Goal: Transaction & Acquisition: Purchase product/service

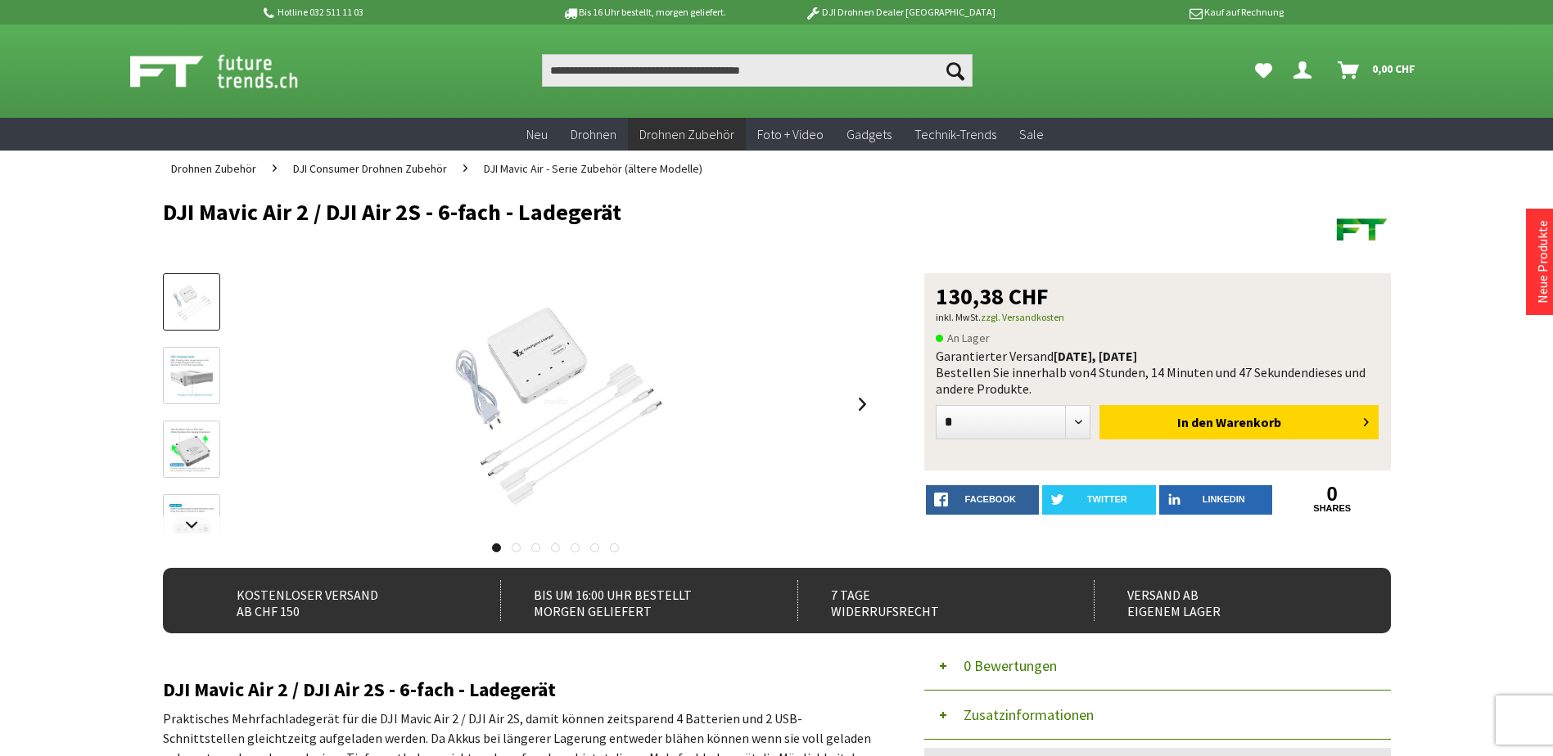
click at [190, 362] on img at bounding box center [191, 376] width 47 height 47
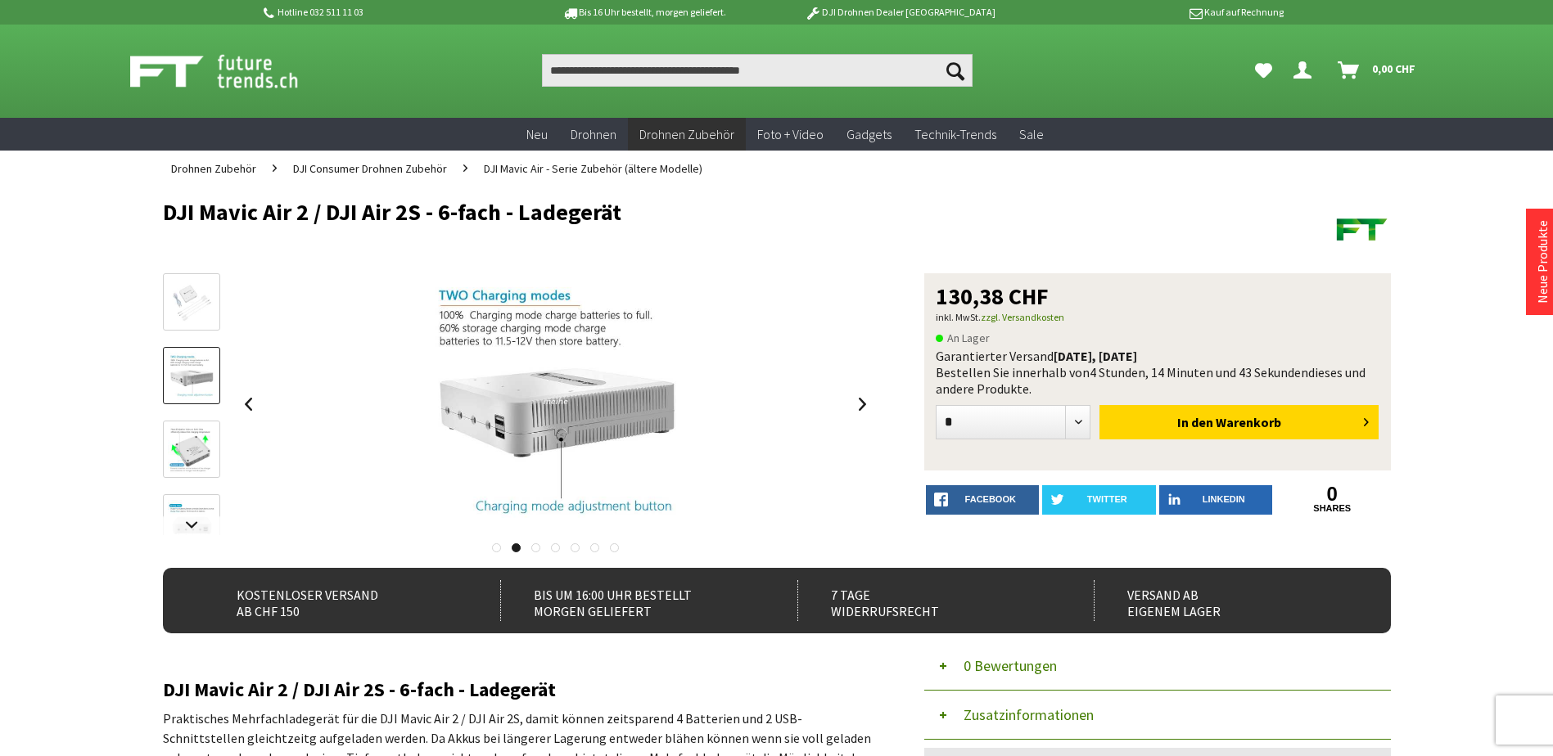
click at [191, 451] on img at bounding box center [191, 449] width 47 height 47
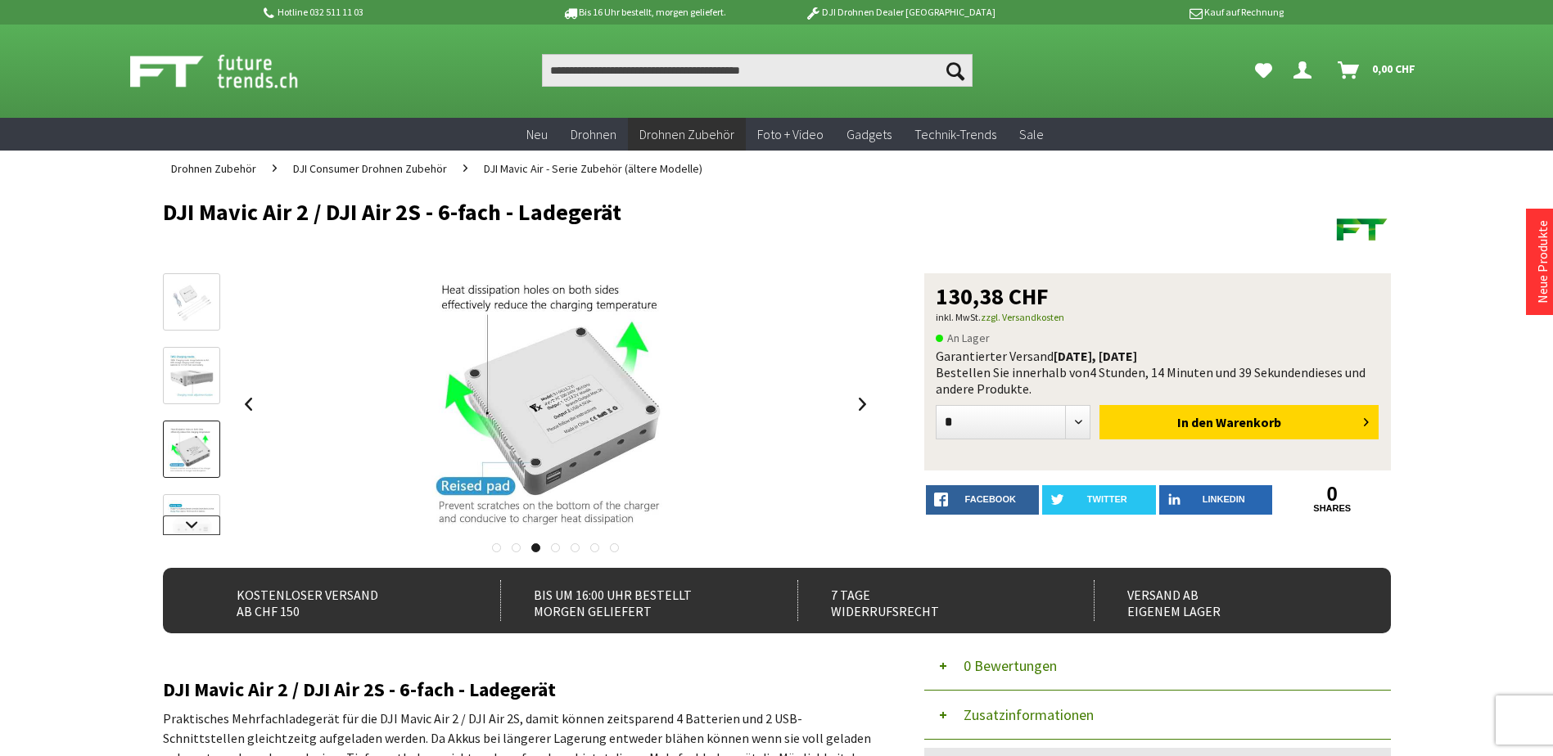
click at [195, 522] on link at bounding box center [191, 526] width 57 height 20
click at [195, 409] on img at bounding box center [191, 392] width 47 height 47
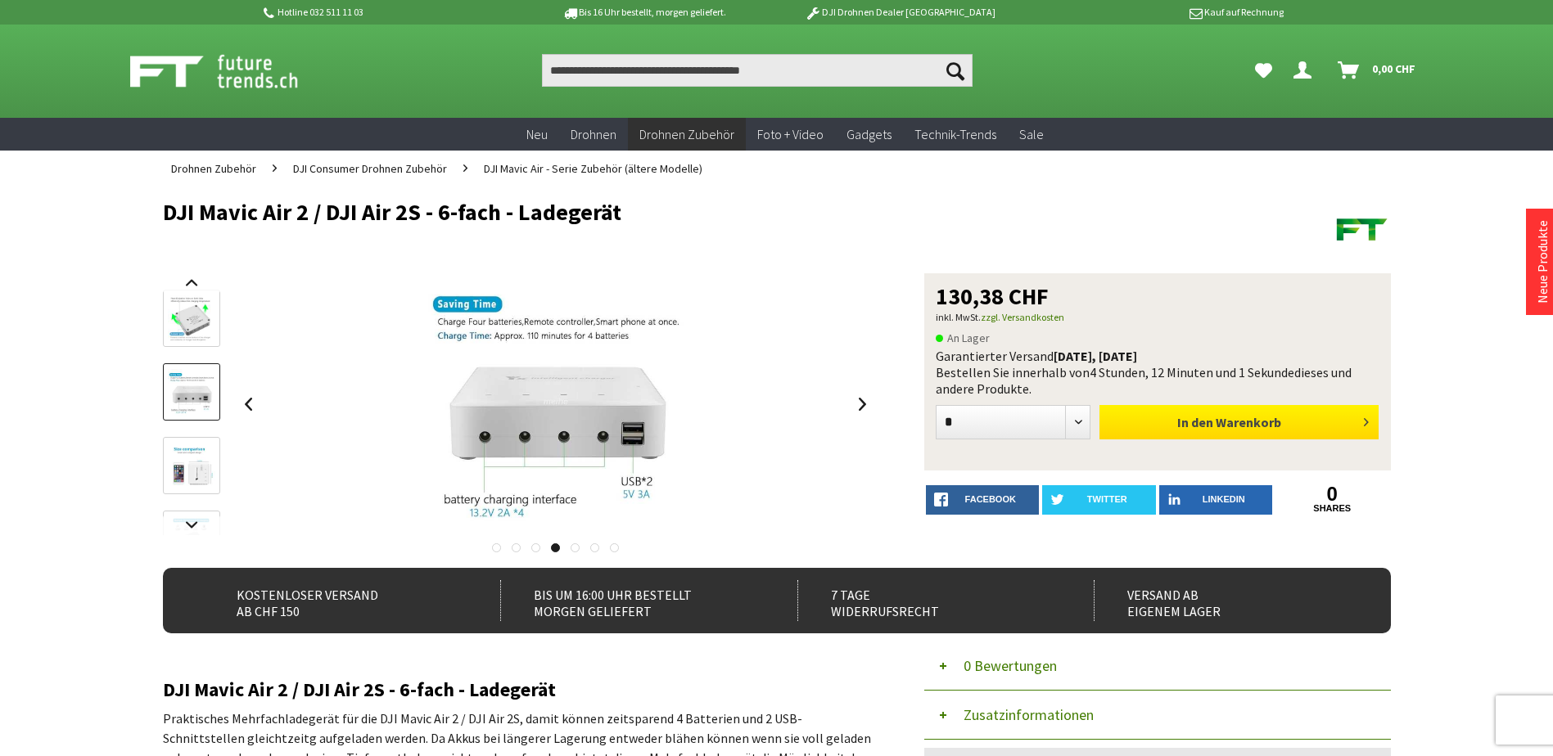
click at [1324, 434] on button "In den Warenkorb" at bounding box center [1238, 422] width 279 height 34
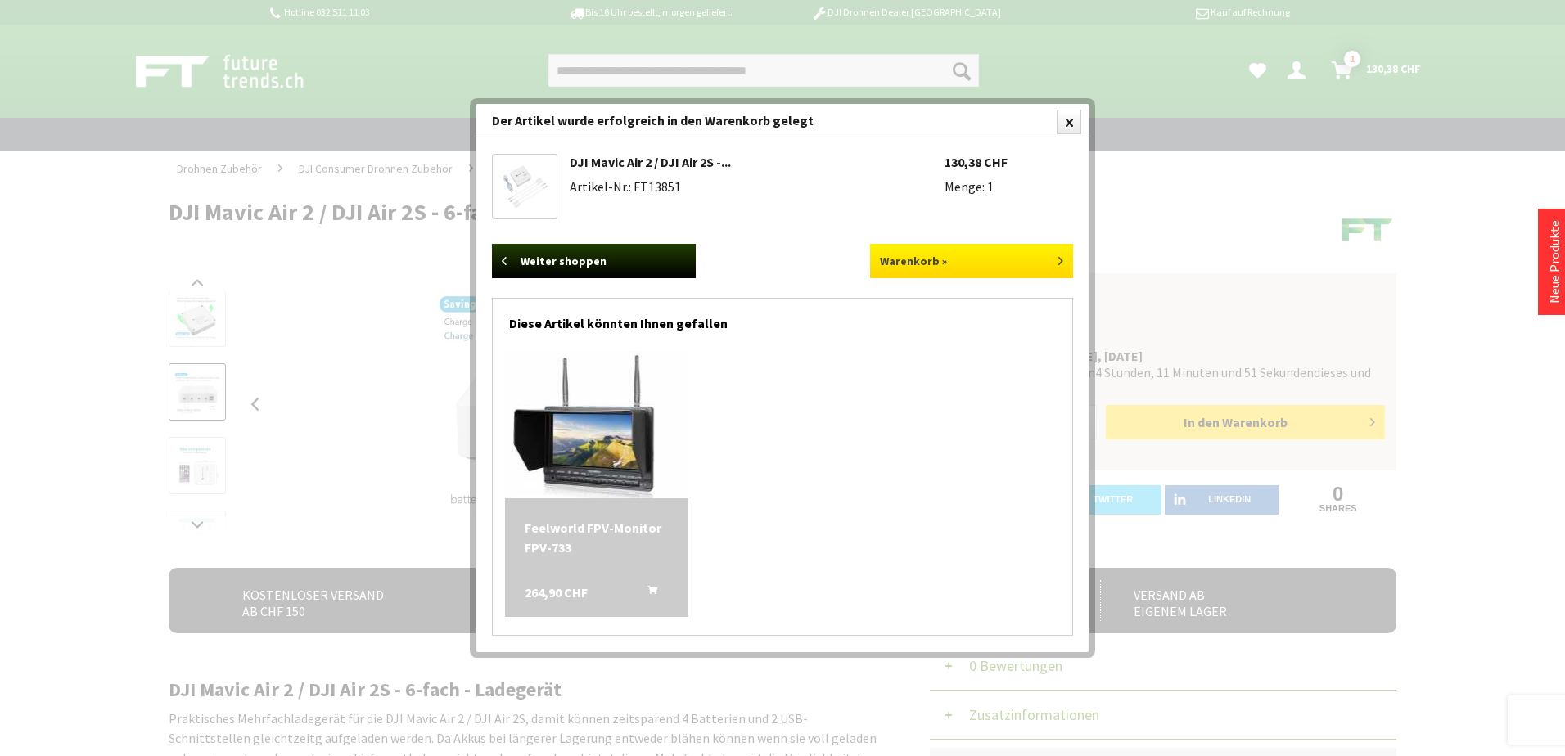
click at [958, 264] on link "Warenkorb »" at bounding box center [972, 261] width 204 height 34
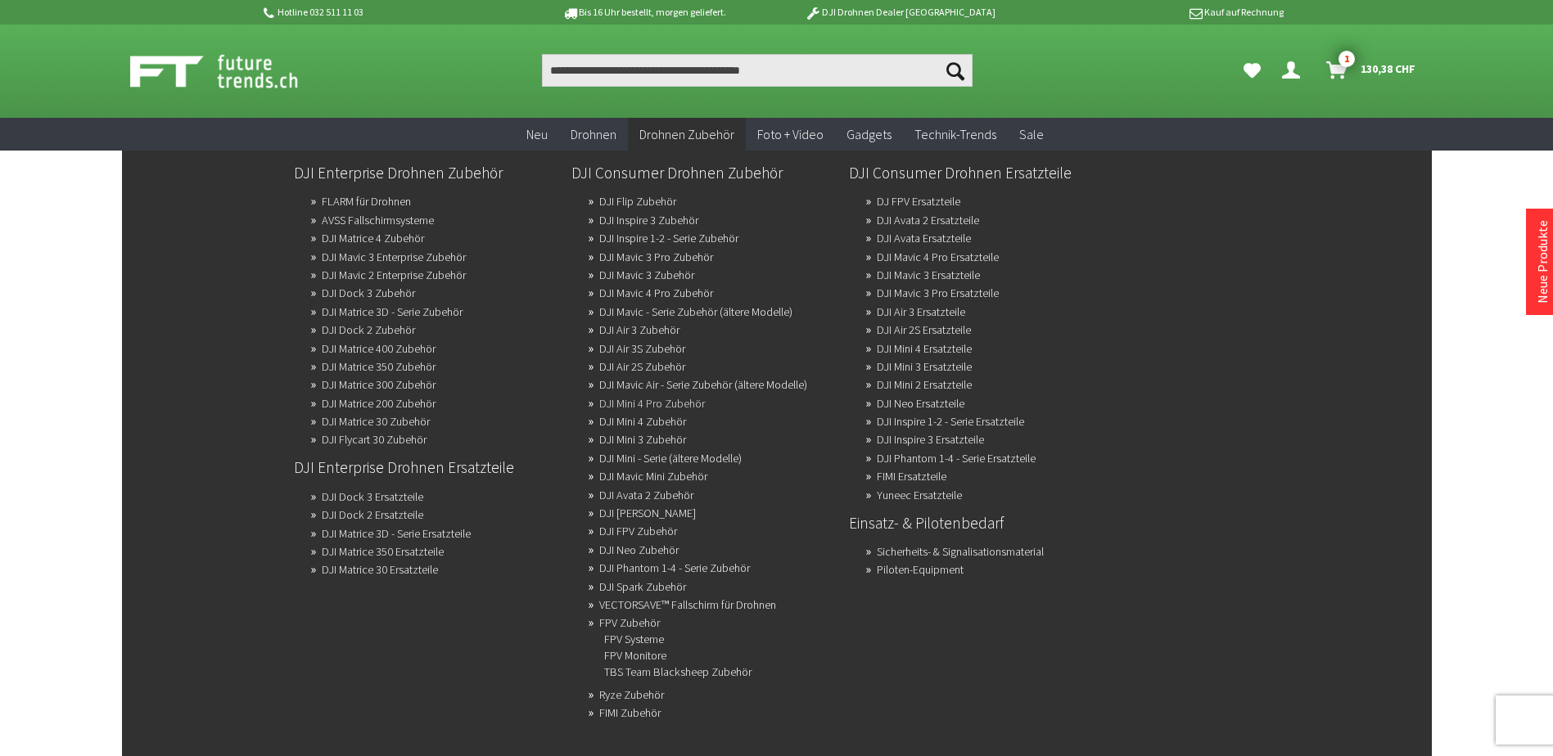
click at [621, 405] on link "DJI Mini 4 Pro Zubehör" at bounding box center [652, 403] width 106 height 23
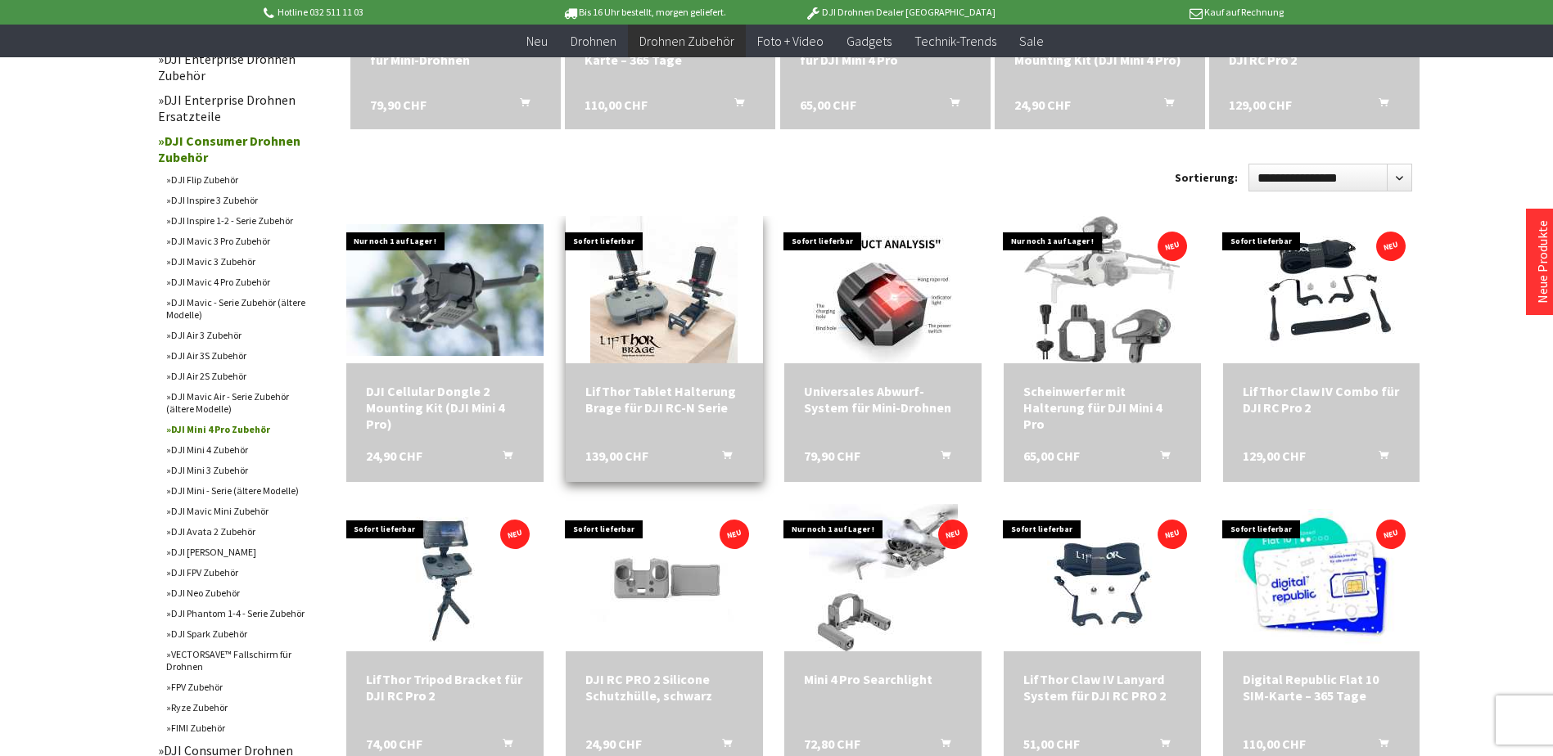
scroll to position [409, 0]
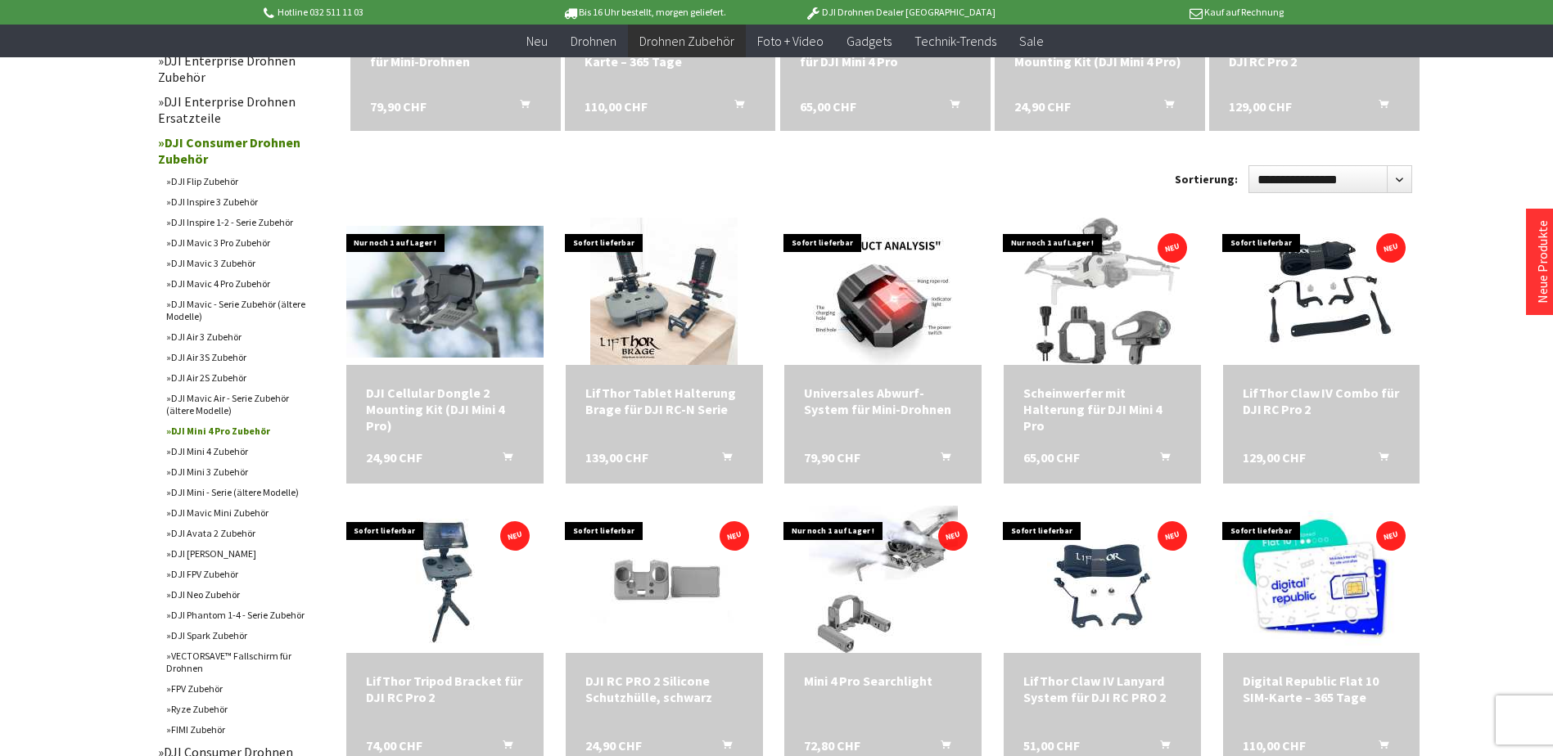
click at [237, 378] on link "DJI Air 2S Zubehör" at bounding box center [236, 378] width 156 height 20
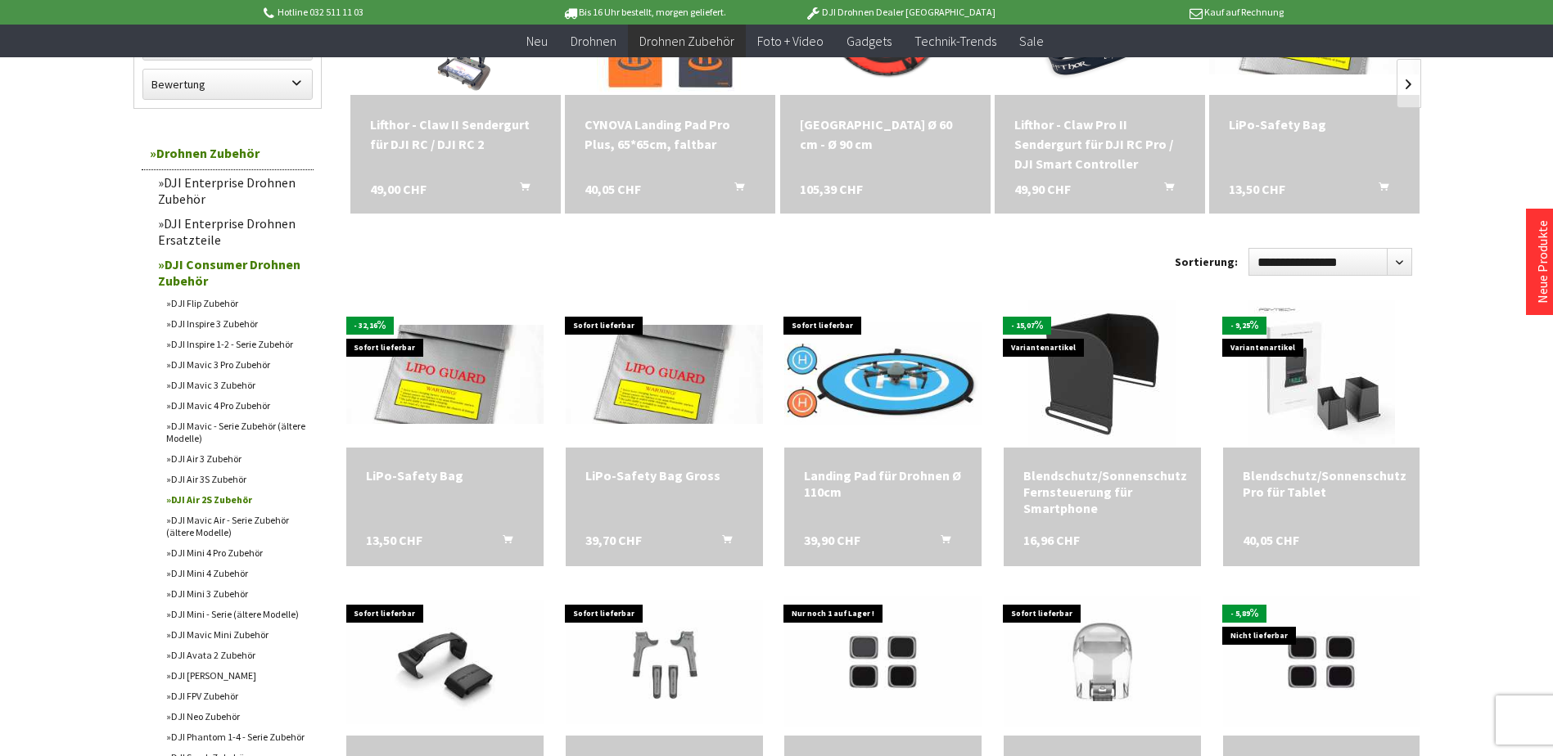
scroll to position [409, 0]
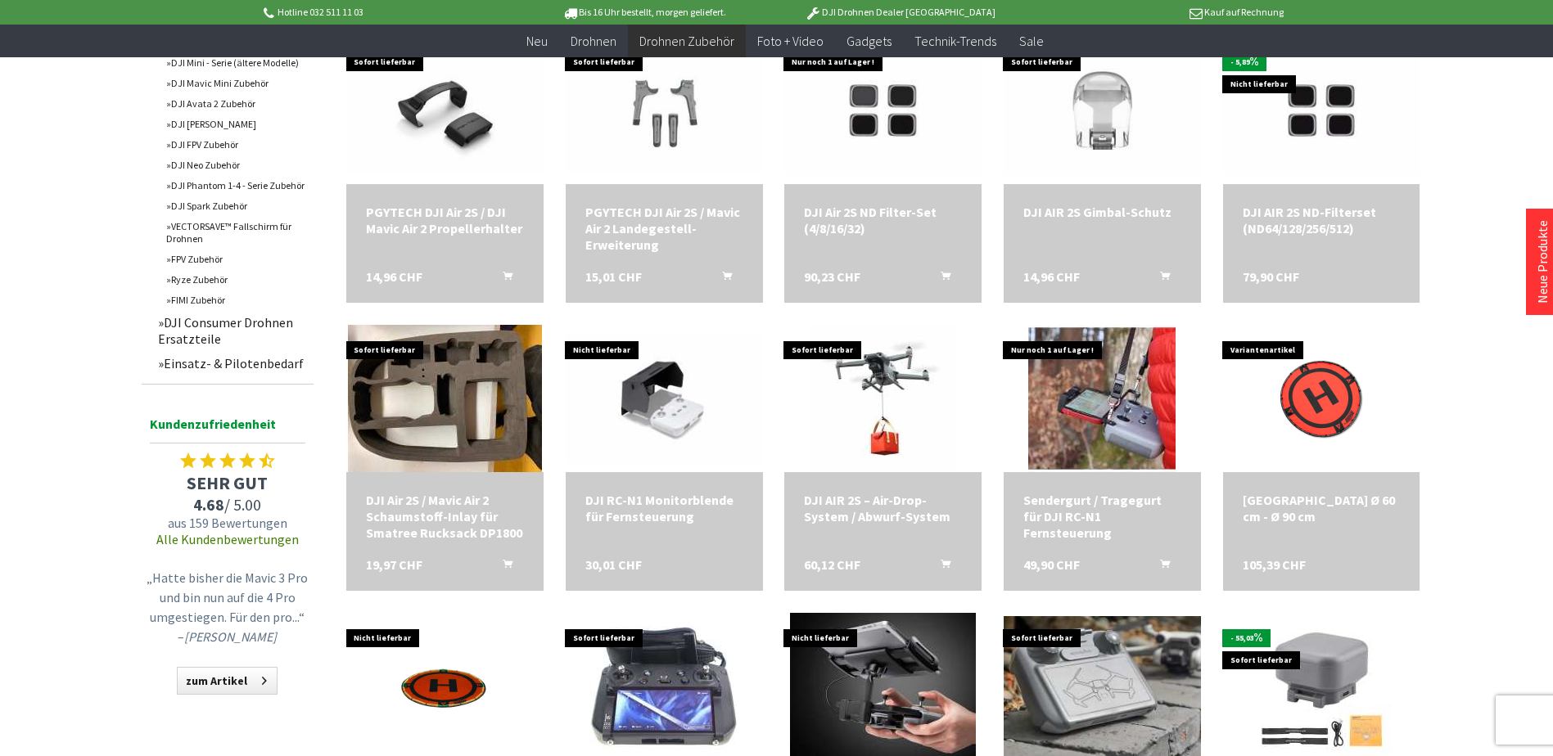
scroll to position [900, 0]
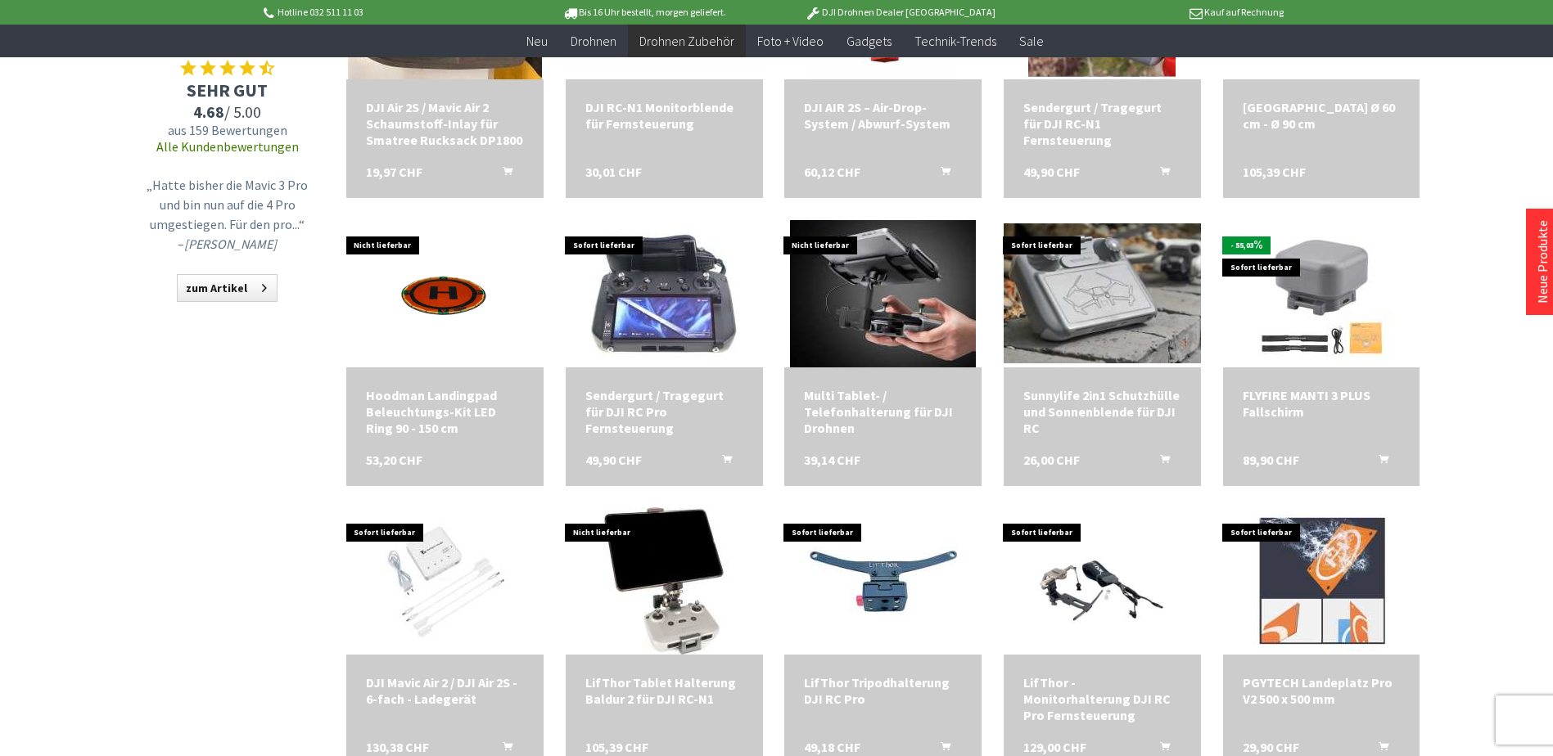
scroll to position [1310, 0]
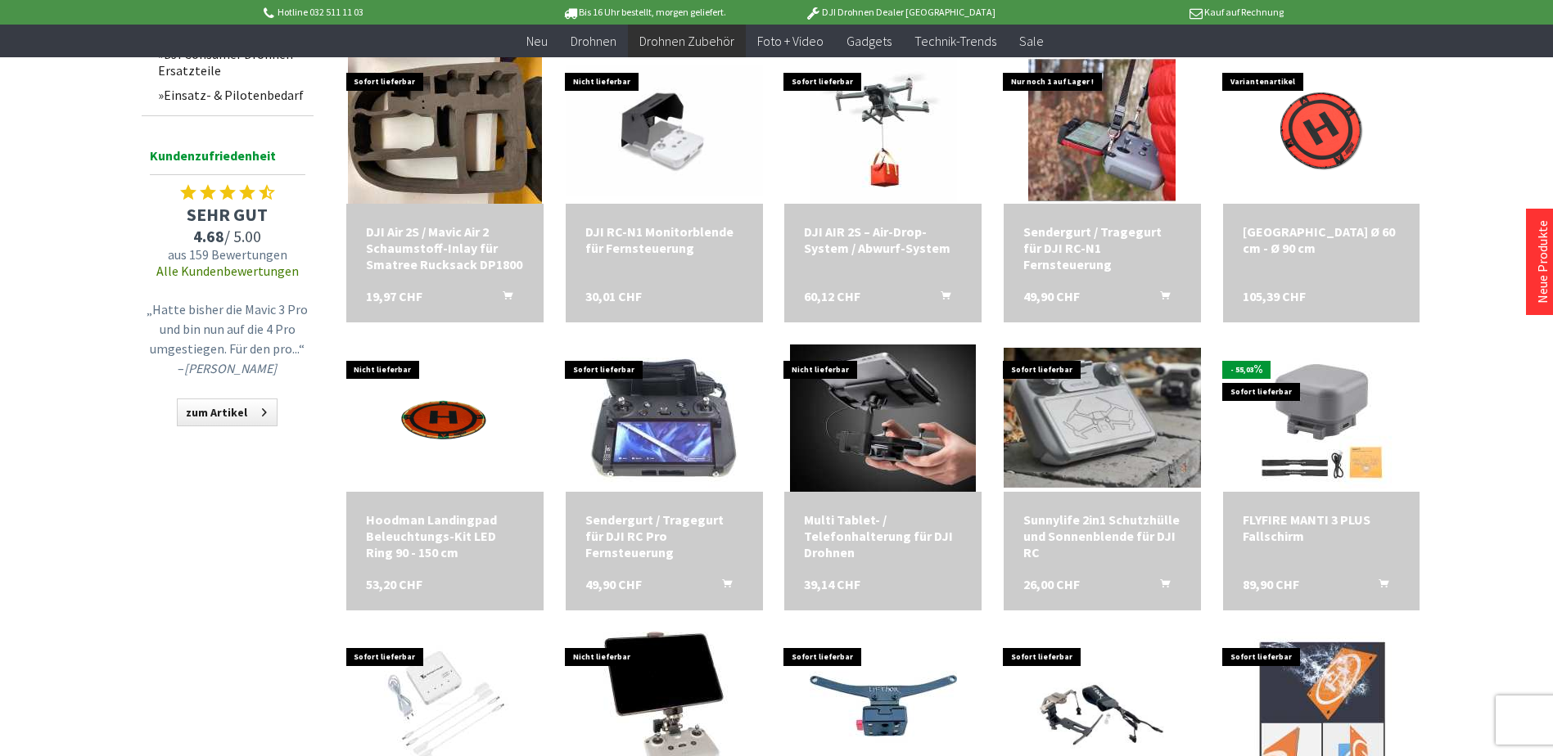
scroll to position [1146, 0]
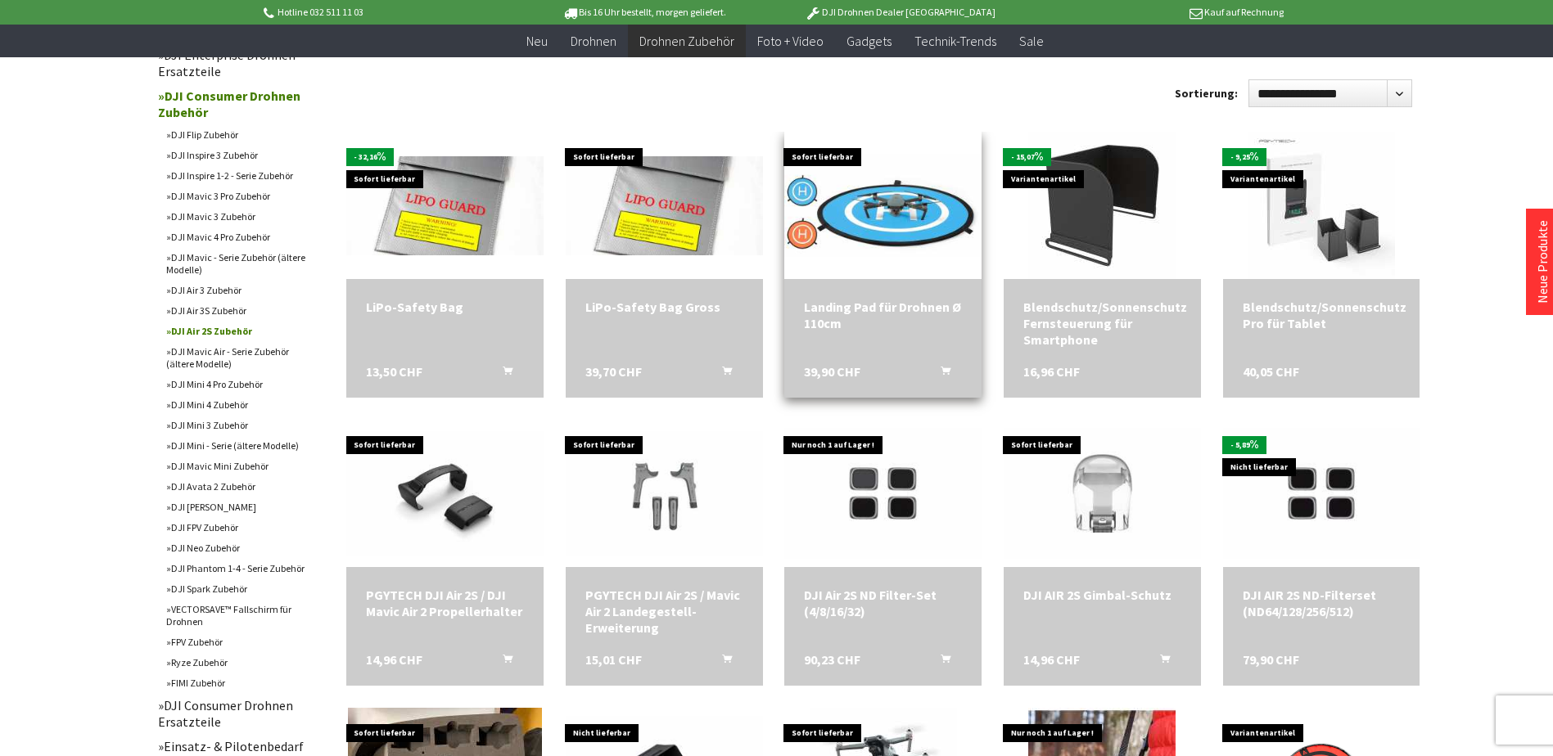
scroll to position [491, 0]
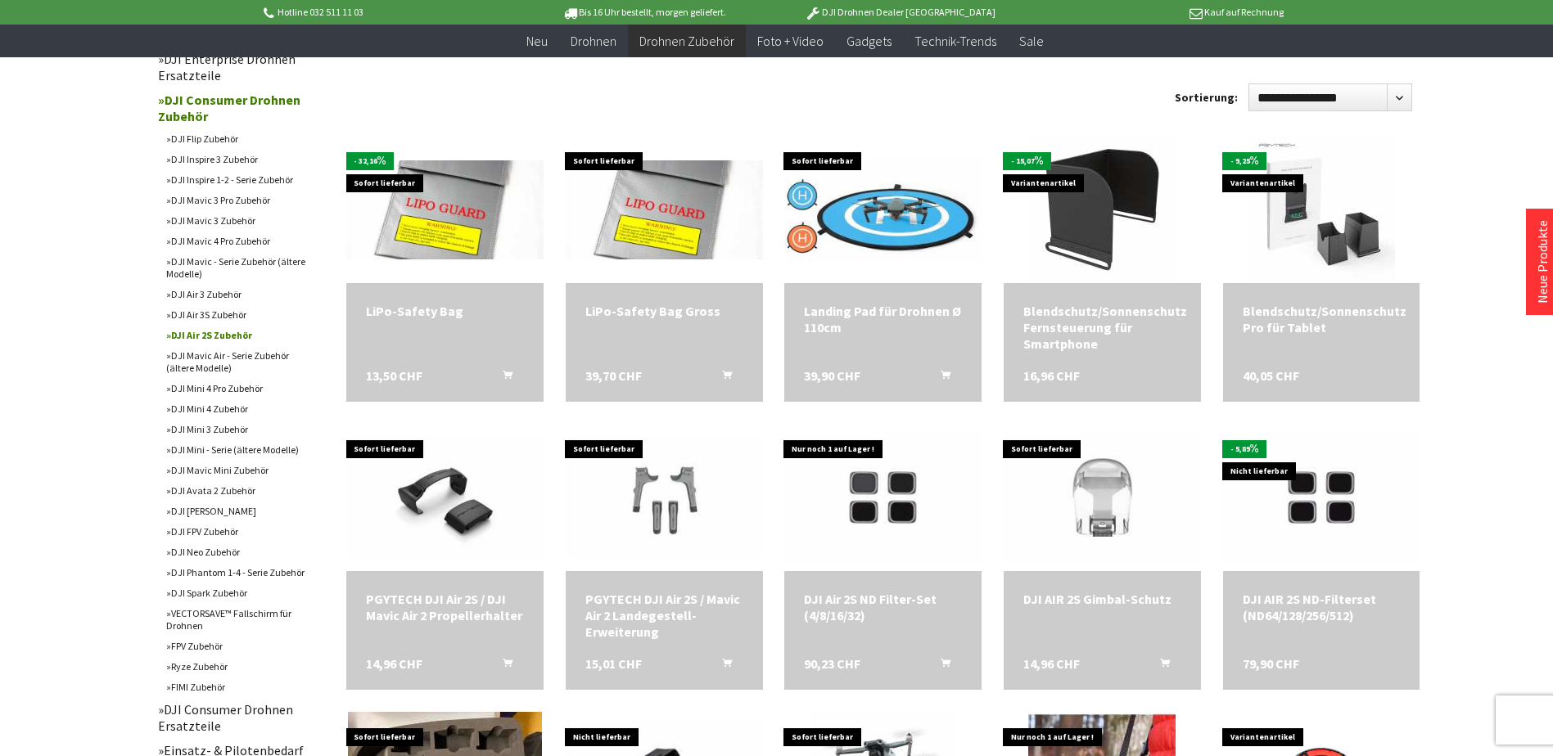
click at [187, 406] on link "DJI Mini 4 Zubehör" at bounding box center [236, 409] width 156 height 20
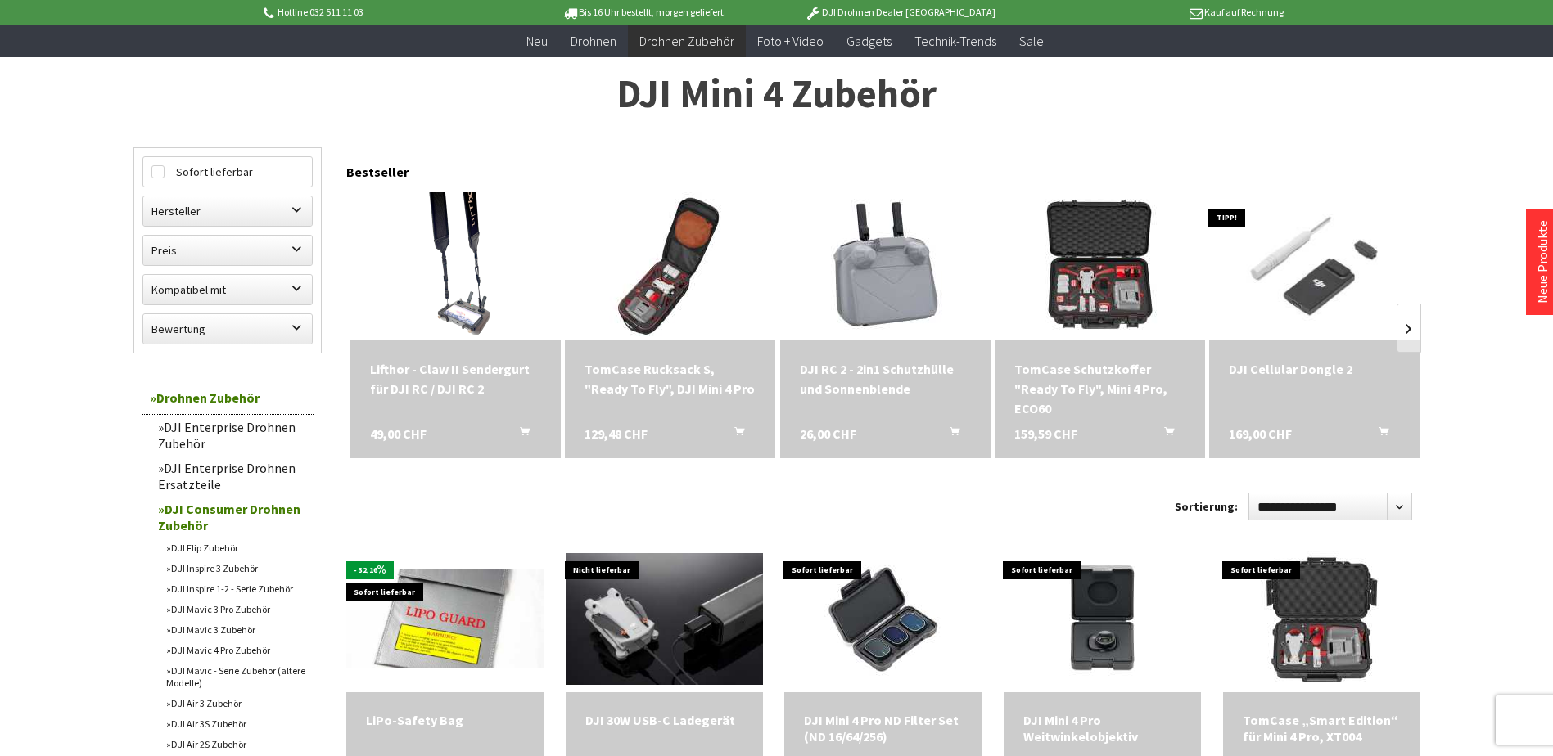
scroll to position [164, 0]
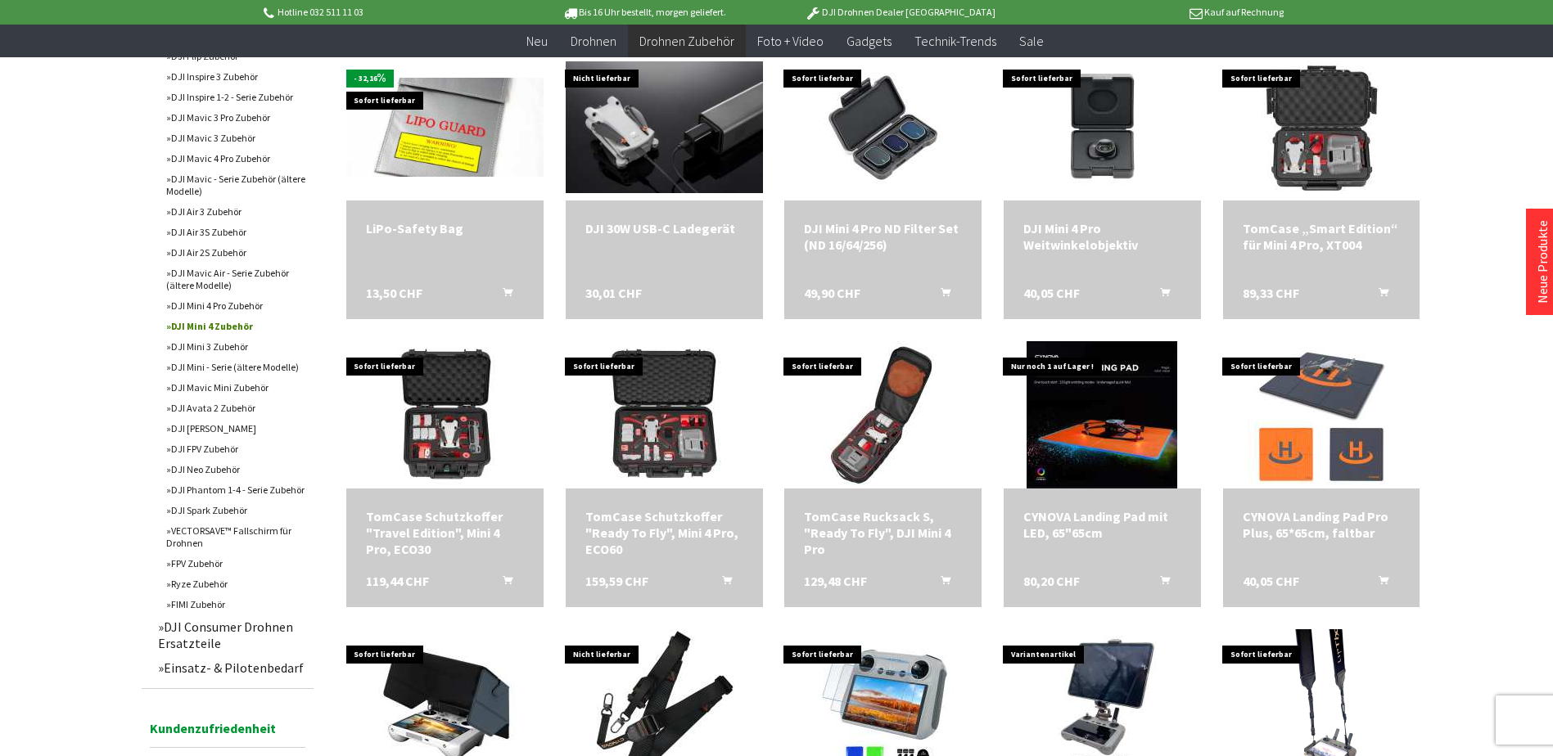
scroll to position [573, 0]
click at [250, 304] on link "DJI Mini 4 Pro Zubehör" at bounding box center [236, 306] width 156 height 20
